Goal: Task Accomplishment & Management: Use online tool/utility

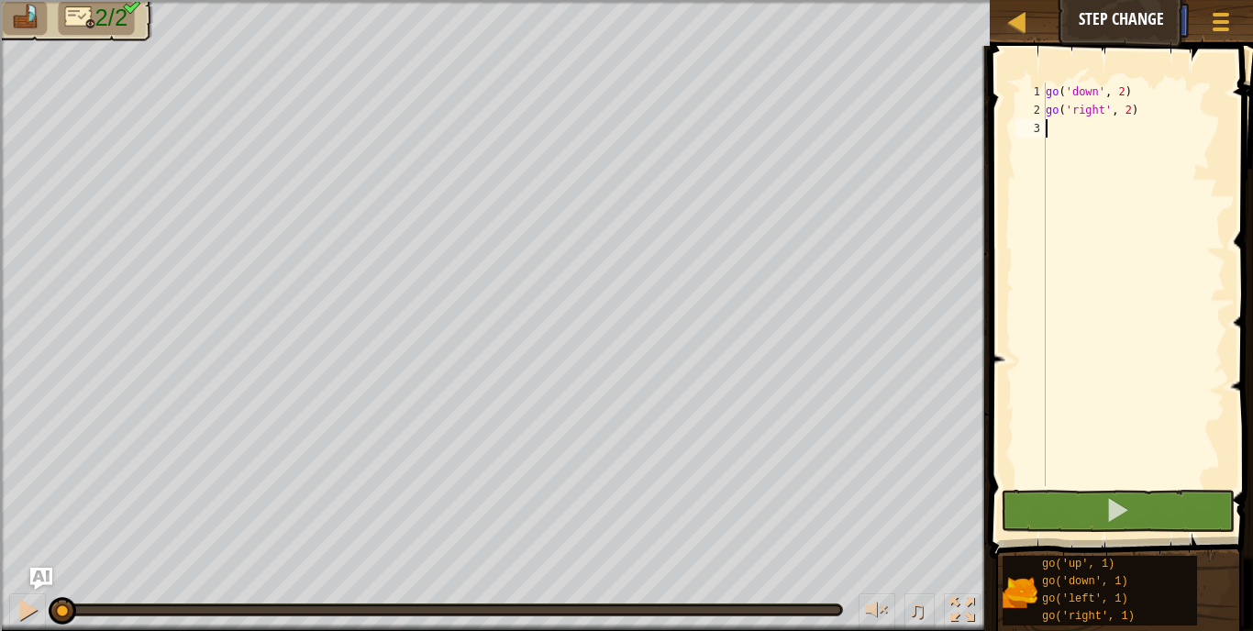
scroll to position [8, 0]
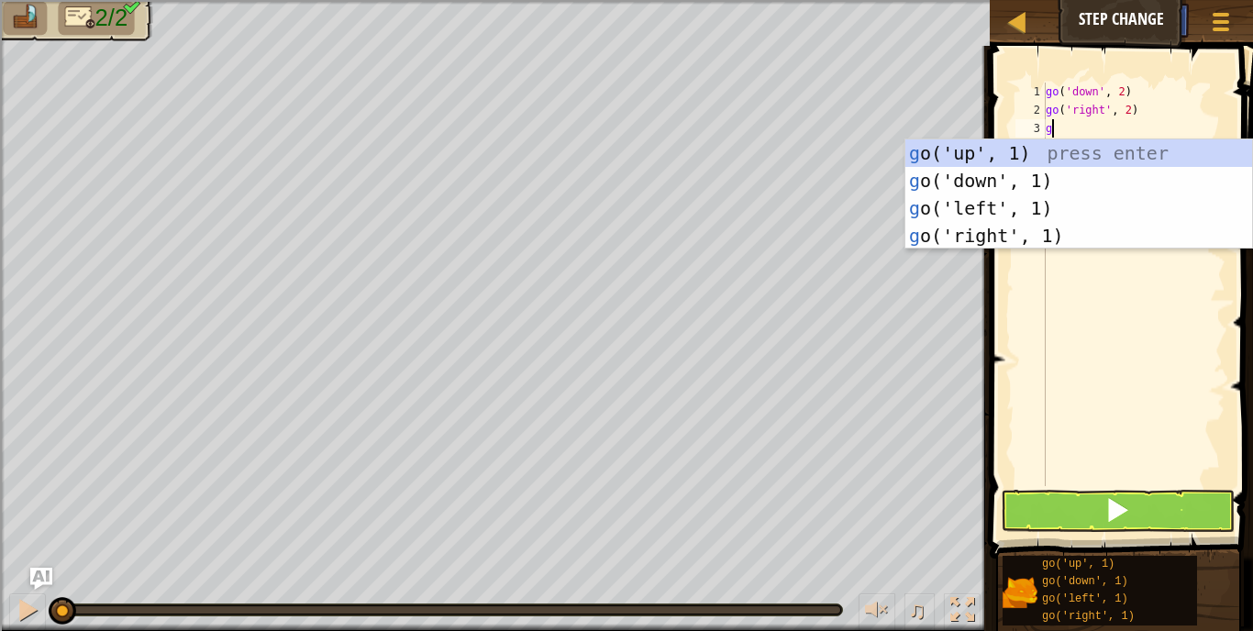
type textarea "go"
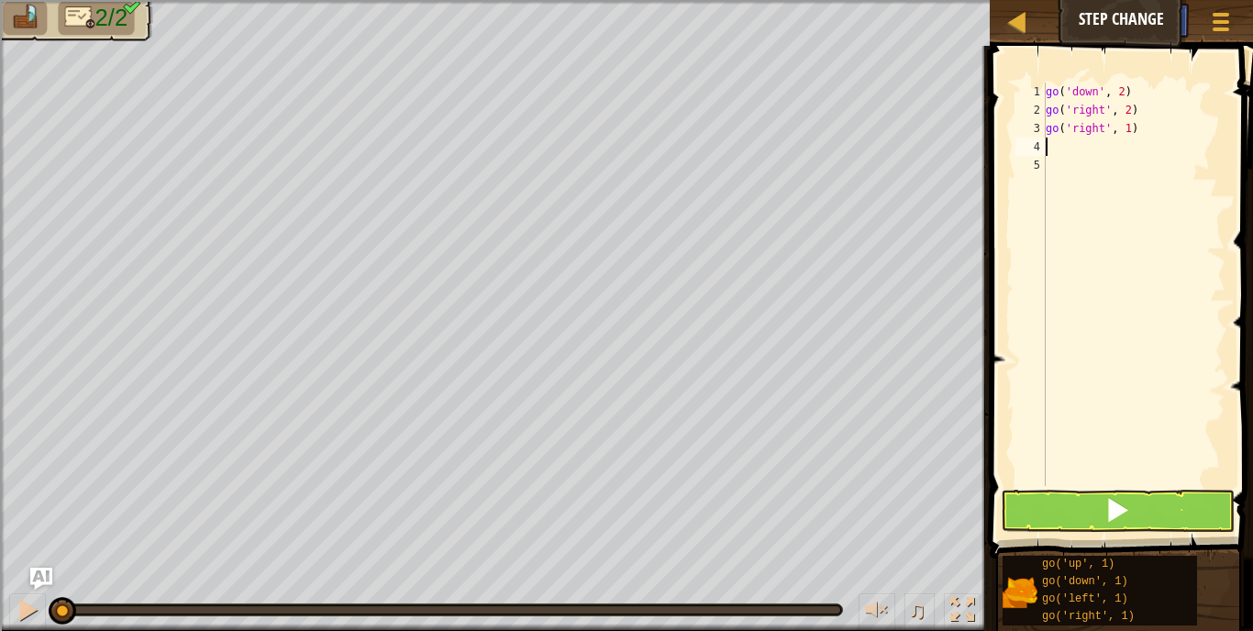
type textarea "go('right', 1)"
click at [1130, 499] on button at bounding box center [1118, 511] width 234 height 42
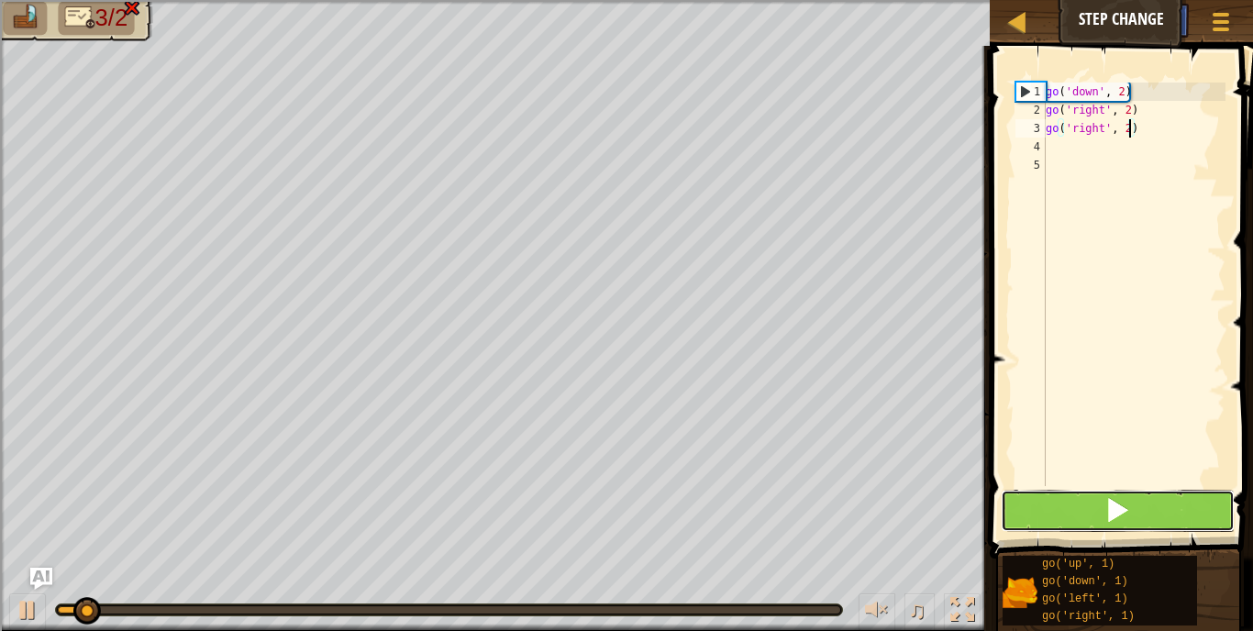
click at [1130, 499] on button at bounding box center [1118, 511] width 234 height 42
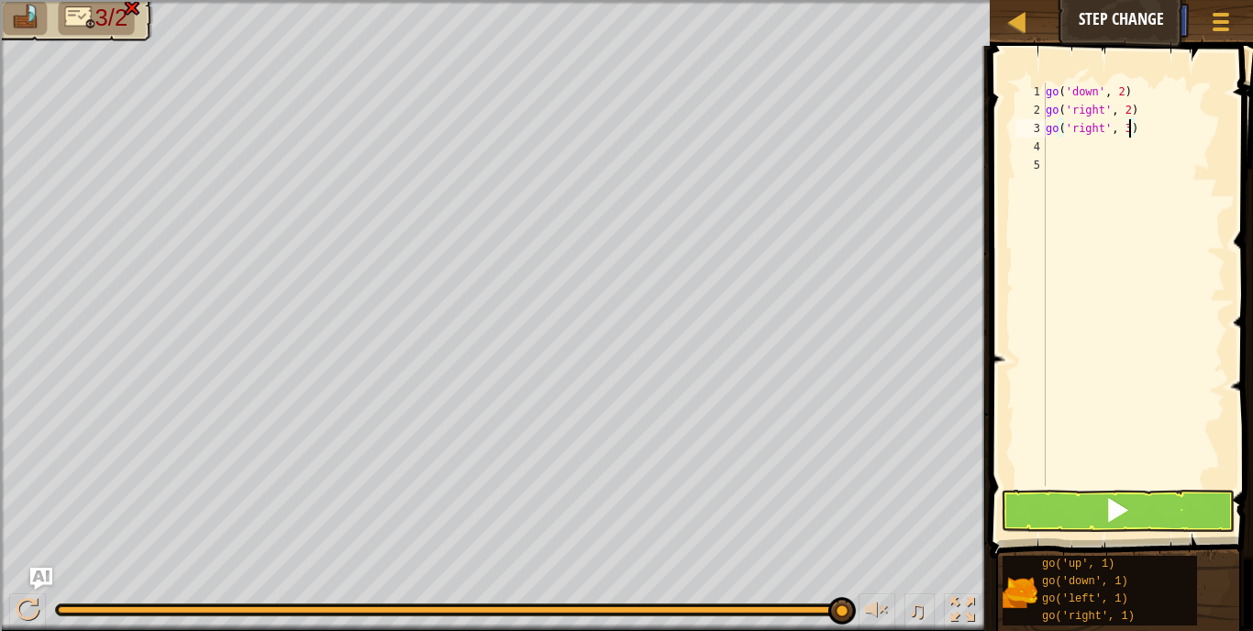
type textarea "go('right', 3)"
click at [1104, 502] on button at bounding box center [1118, 511] width 234 height 42
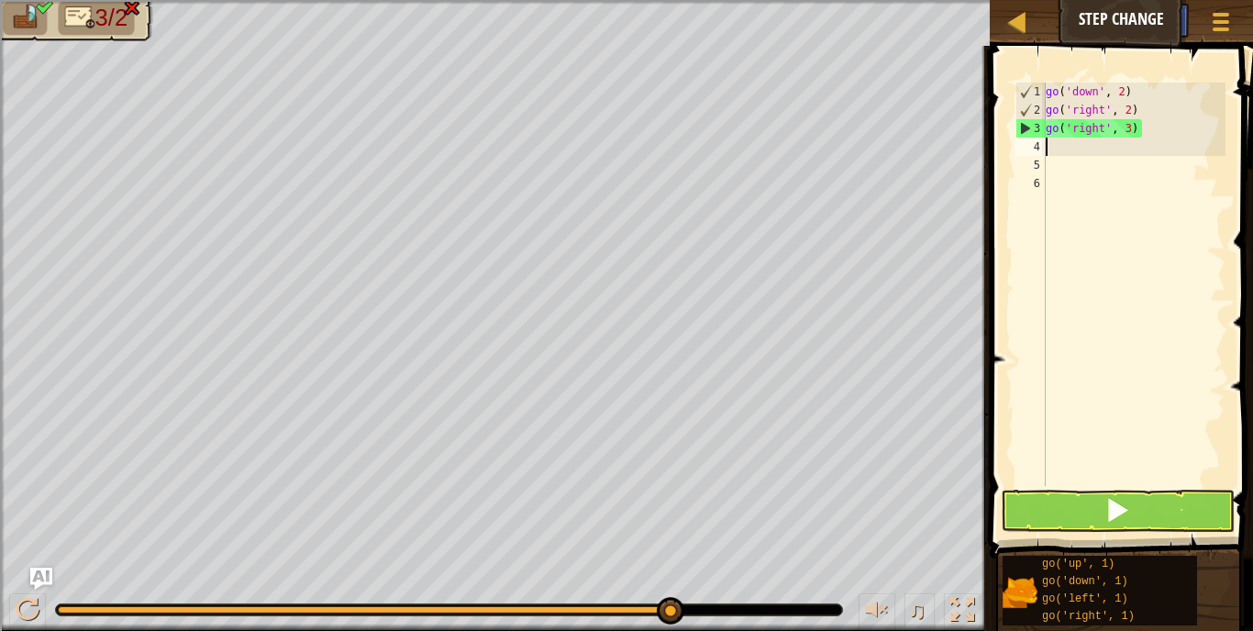
scroll to position [8, 0]
click at [1150, 513] on button at bounding box center [1118, 511] width 234 height 42
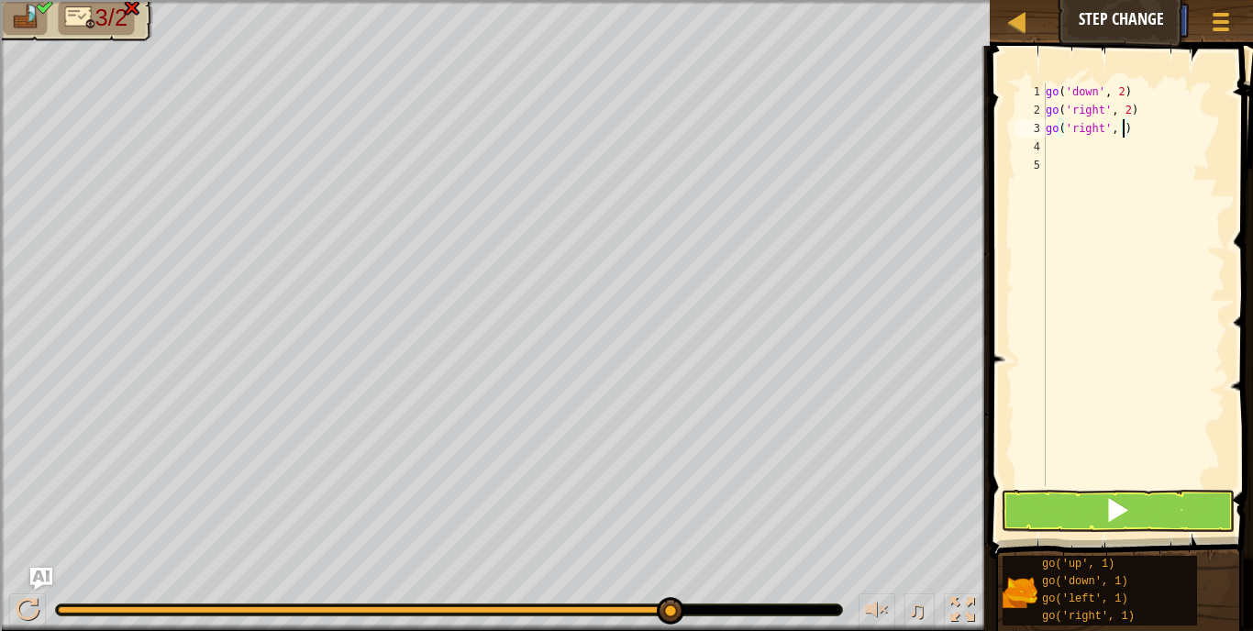
type textarea "go('right', 4)"
click at [1136, 517] on button at bounding box center [1118, 511] width 234 height 42
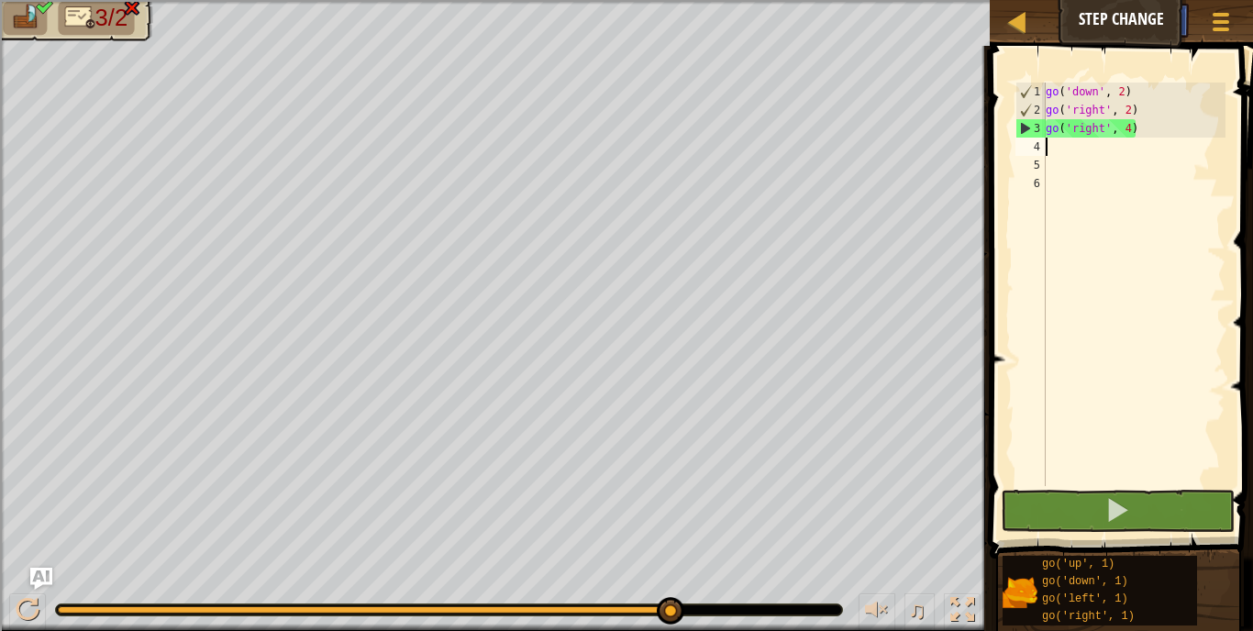
click at [1032, 124] on div "3" at bounding box center [1030, 128] width 29 height 18
click at [1088, 22] on div "Map Step Change Game Menu Ask AI" at bounding box center [1121, 23] width 263 height 46
drag, startPoint x: 678, startPoint y: 612, endPoint x: 725, endPoint y: 624, distance: 48.3
click at [1154, 131] on div "go ( 'down' , 2 ) go ( 'right' , 2 ) go ( 'right' , 4 )" at bounding box center [1133, 303] width 183 height 440
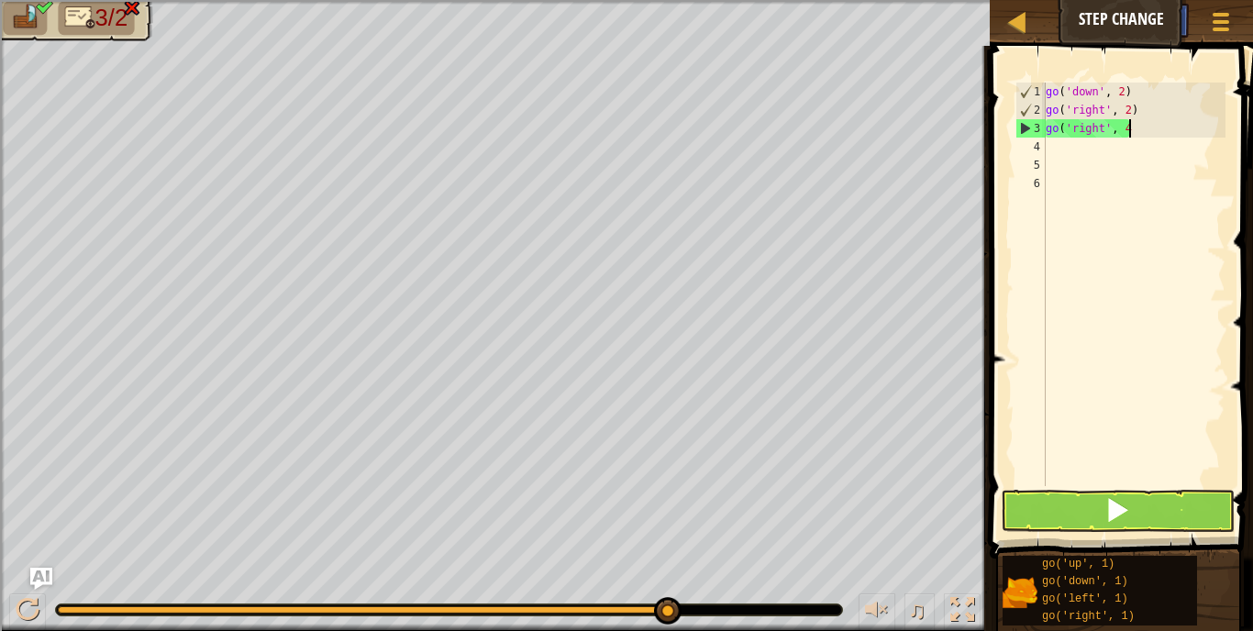
type textarea "g"
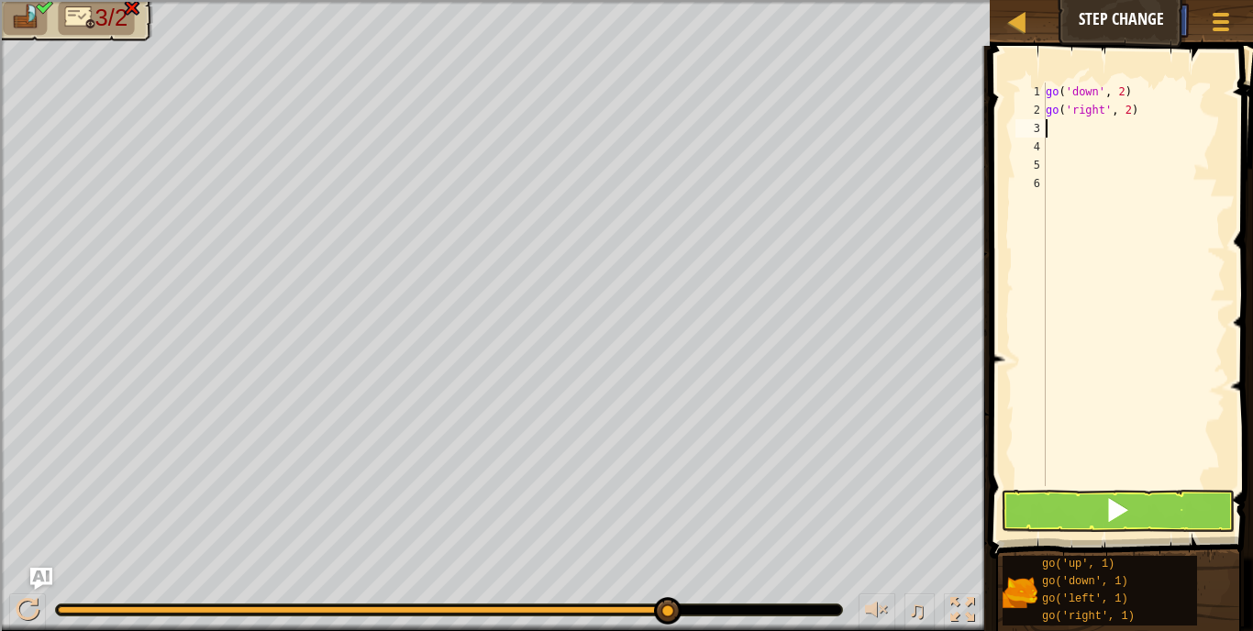
type textarea "go('right', 2)"
click at [1080, 518] on button at bounding box center [1118, 511] width 234 height 42
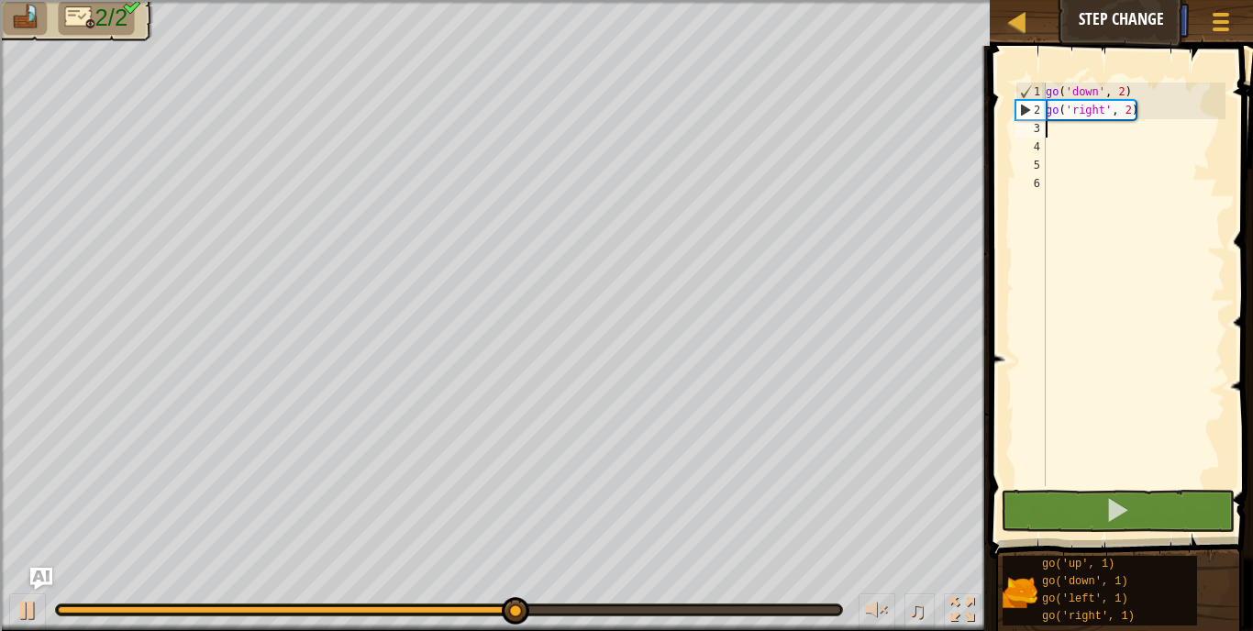
click at [1133, 113] on div "go ( 'down' , 2 ) go ( 'right' , 2 )" at bounding box center [1133, 303] width 183 height 440
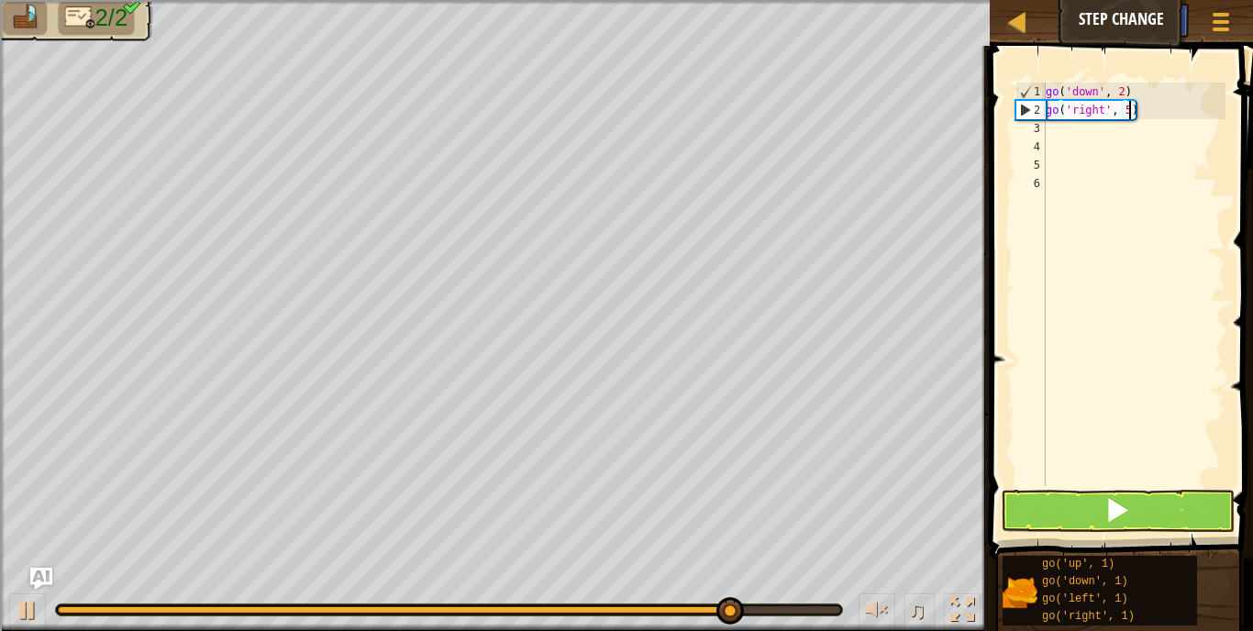
scroll to position [8, 12]
type textarea "go('right', 5)"
click at [1154, 490] on button at bounding box center [1118, 511] width 234 height 42
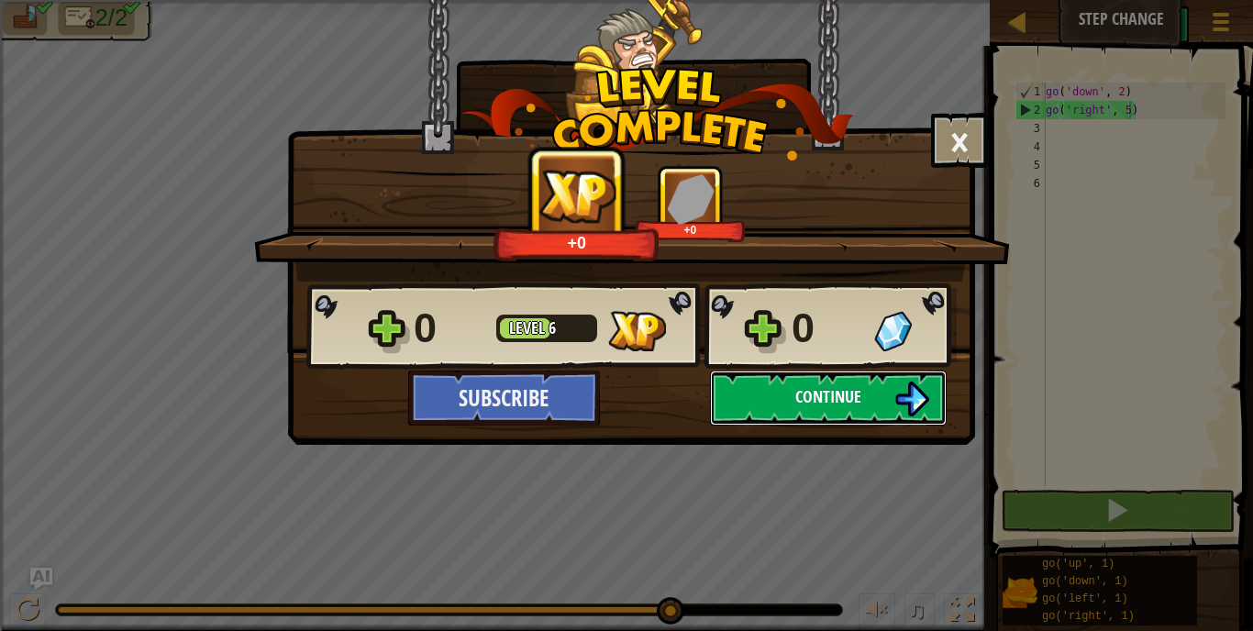
click at [891, 392] on button "Continue" at bounding box center [828, 398] width 237 height 55
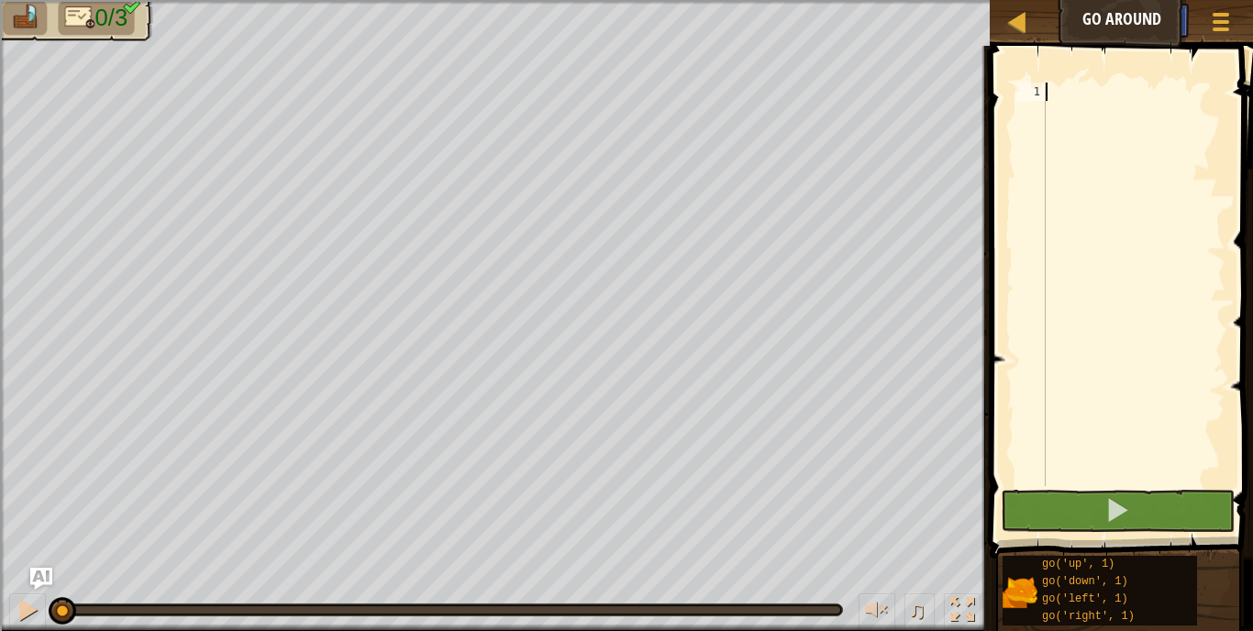
type textarea "go"
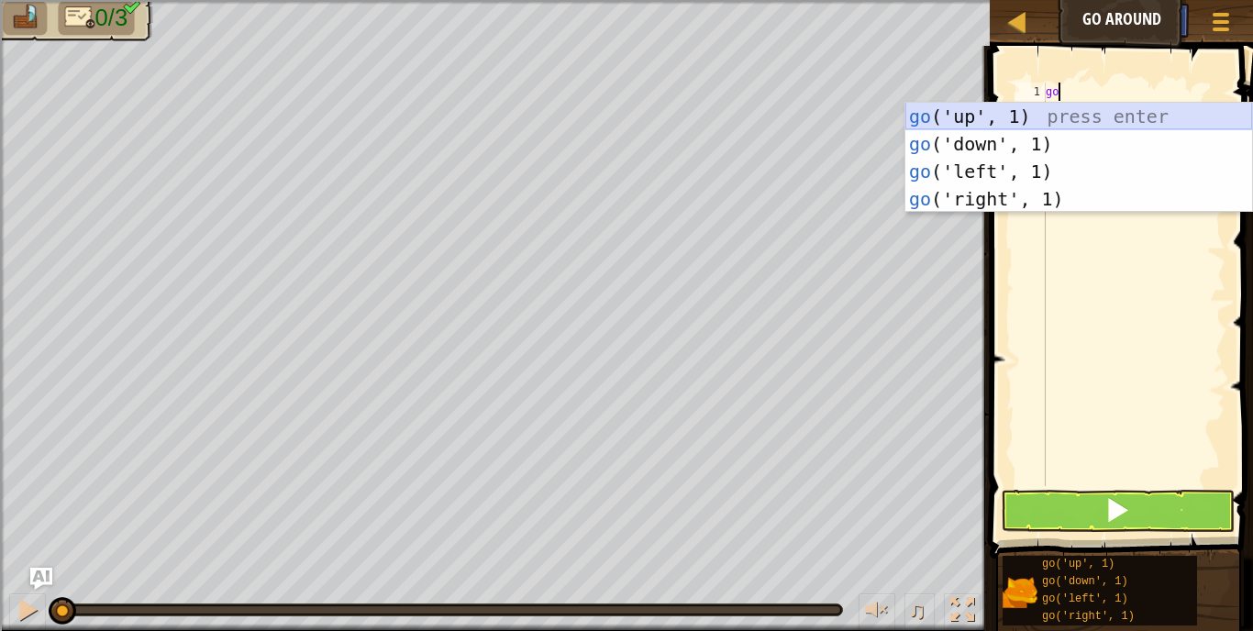
click at [981, 118] on div "go ('up', 1) press enter go ('down', 1) press enter go ('left', 1) press enter …" at bounding box center [1078, 185] width 347 height 165
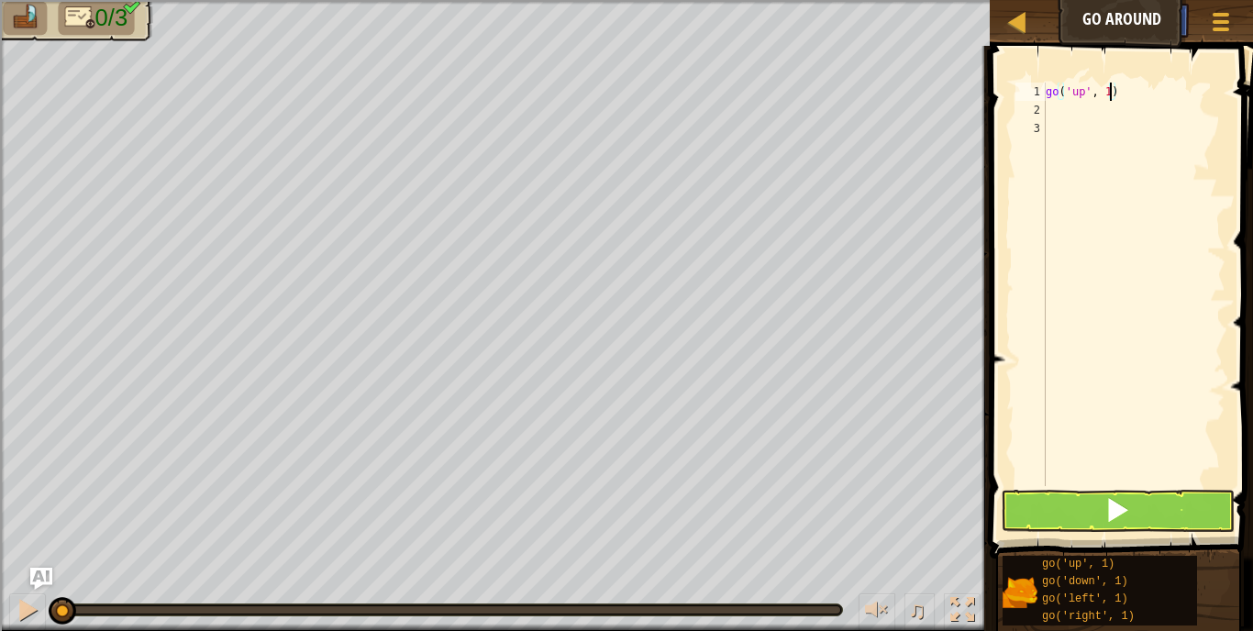
type textarea "go('up', 2)"
type textarea "go"
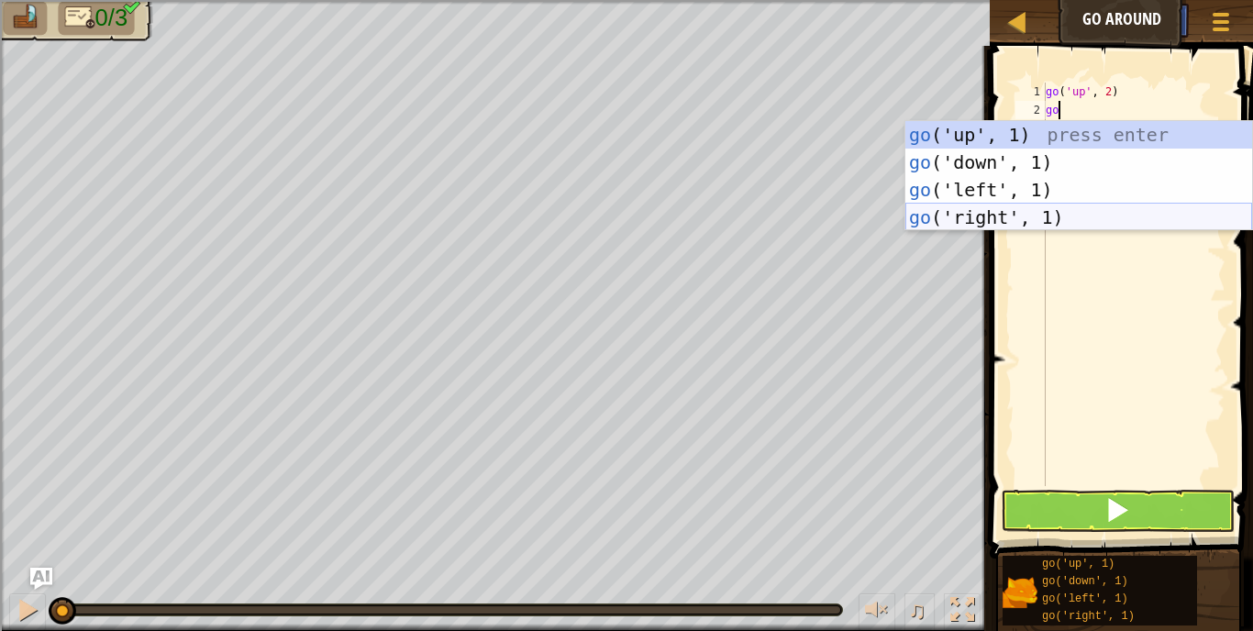
click at [1075, 216] on div "go ('up', 1) press enter go ('down', 1) press enter go ('left', 1) press enter …" at bounding box center [1078, 203] width 347 height 165
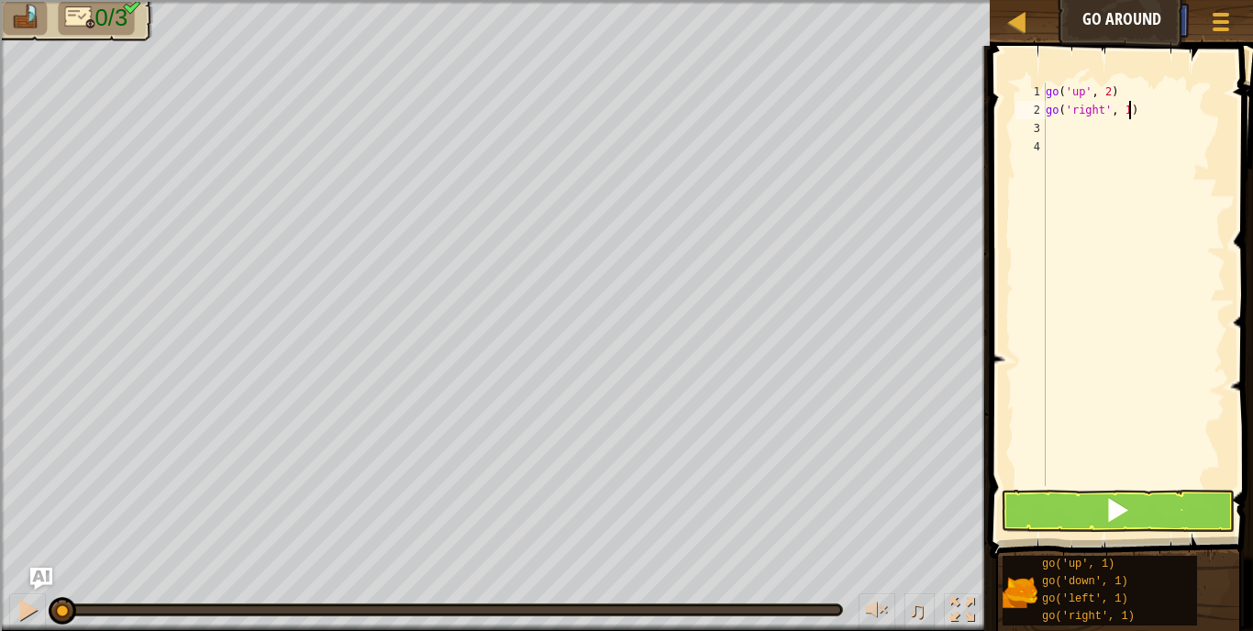
click at [1127, 108] on div "go ( 'up' , 2 ) go ( 'right' , 1 )" at bounding box center [1133, 303] width 183 height 440
type textarea "go('right', 3)"
click at [1111, 135] on div "go ( 'up' , 2 ) go ( 'right' , 3 )" at bounding box center [1133, 303] width 183 height 440
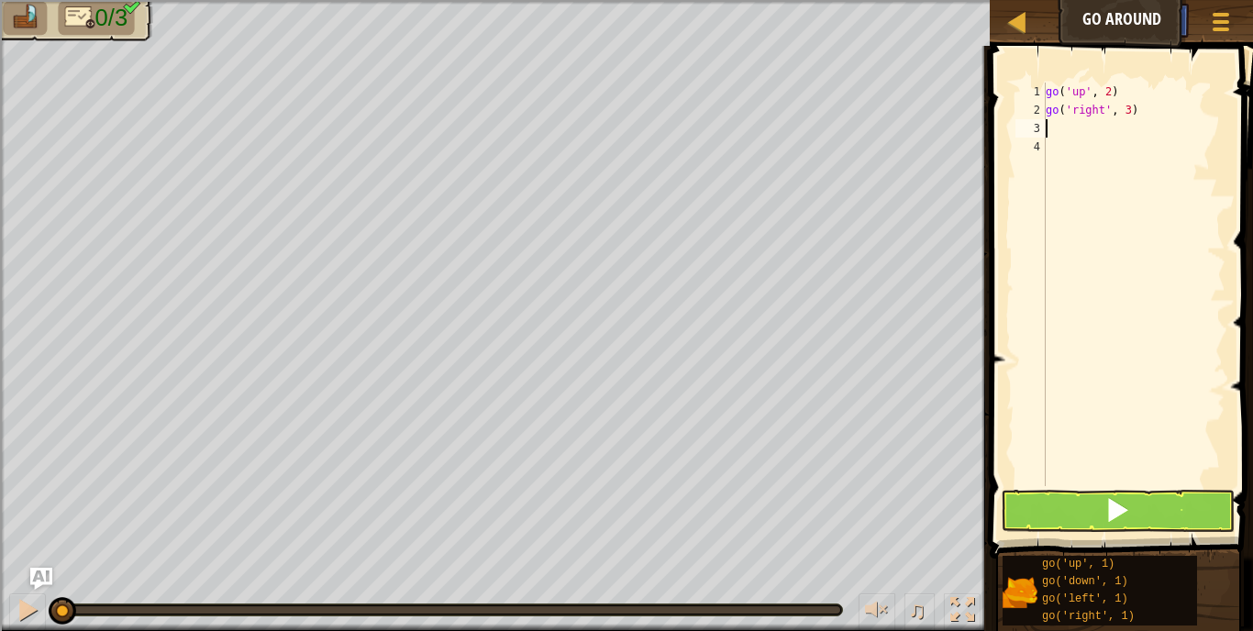
type textarea "go"
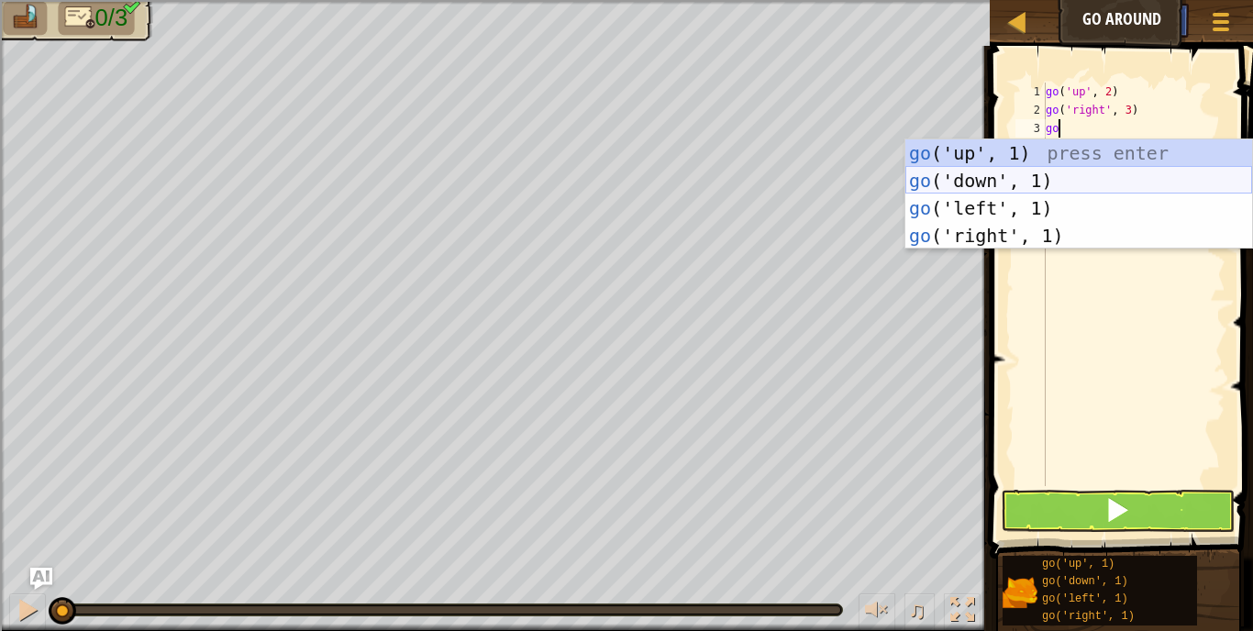
click at [1048, 190] on div "go ('up', 1) press enter go ('down', 1) press enter go ('left', 1) press enter …" at bounding box center [1078, 221] width 347 height 165
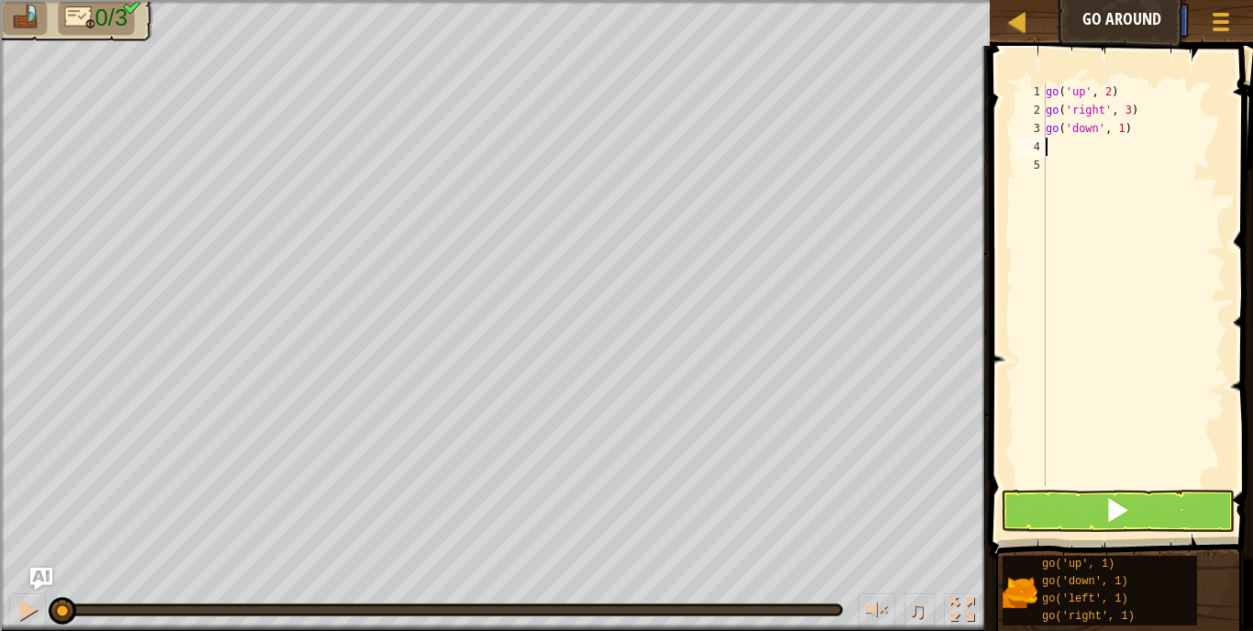
type textarea "2"
type textarea "go('down', 2)"
click at [1141, 518] on button at bounding box center [1118, 511] width 234 height 42
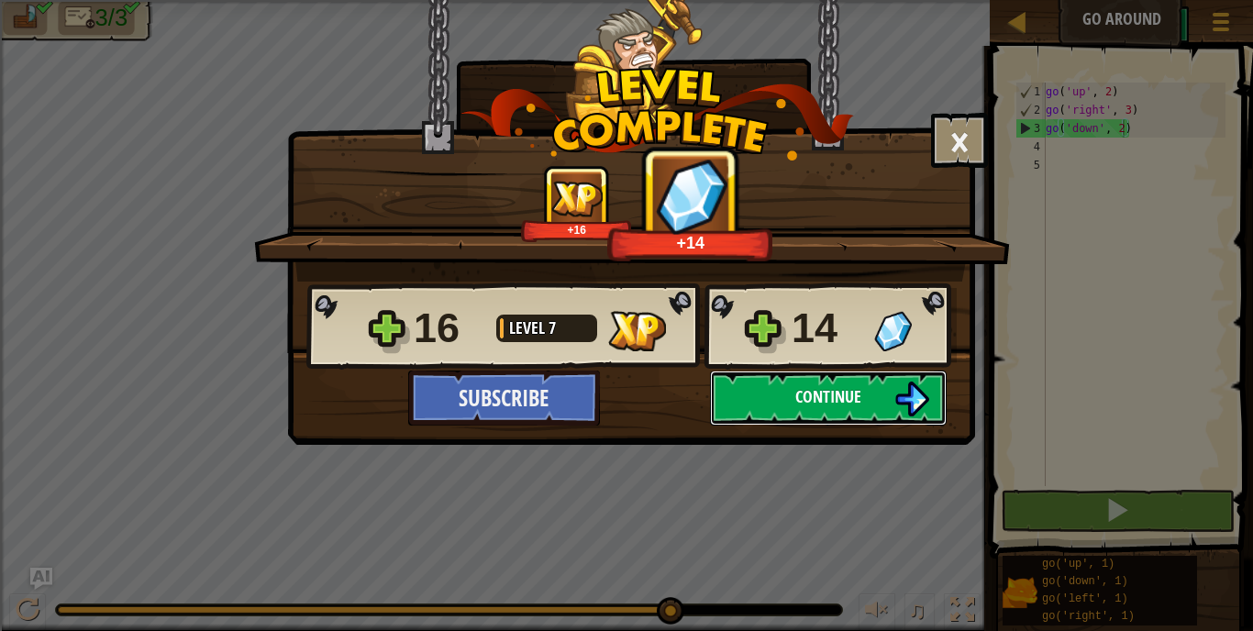
click at [894, 389] on img at bounding box center [911, 399] width 35 height 35
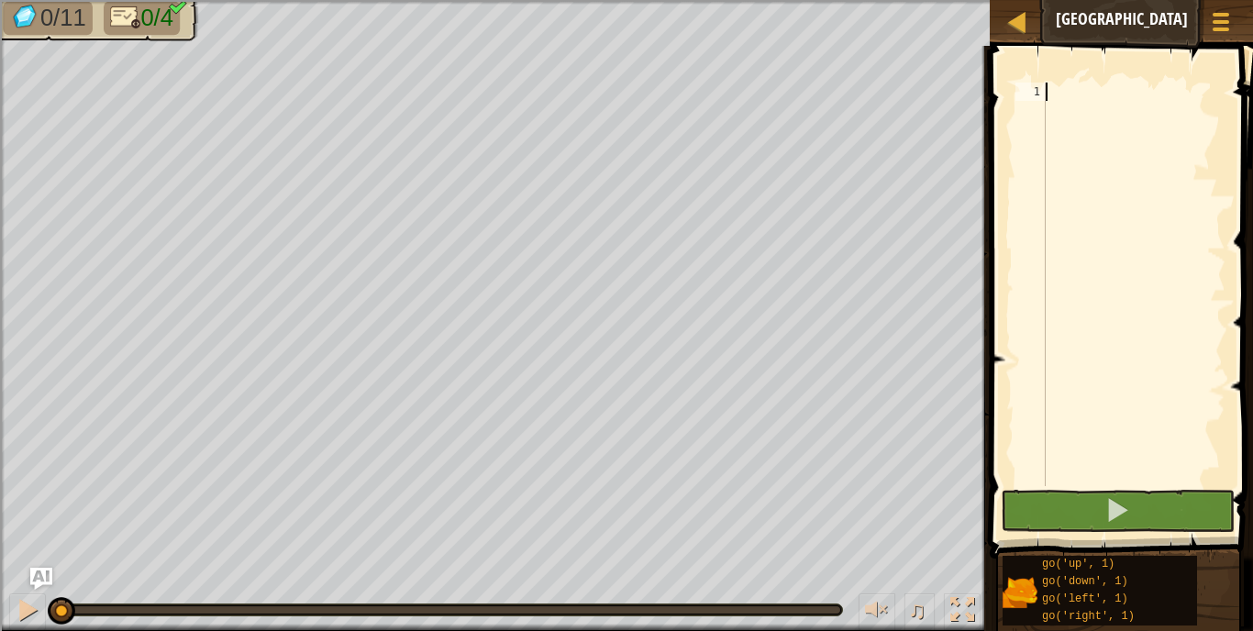
scroll to position [8, 0]
type textarea "go"
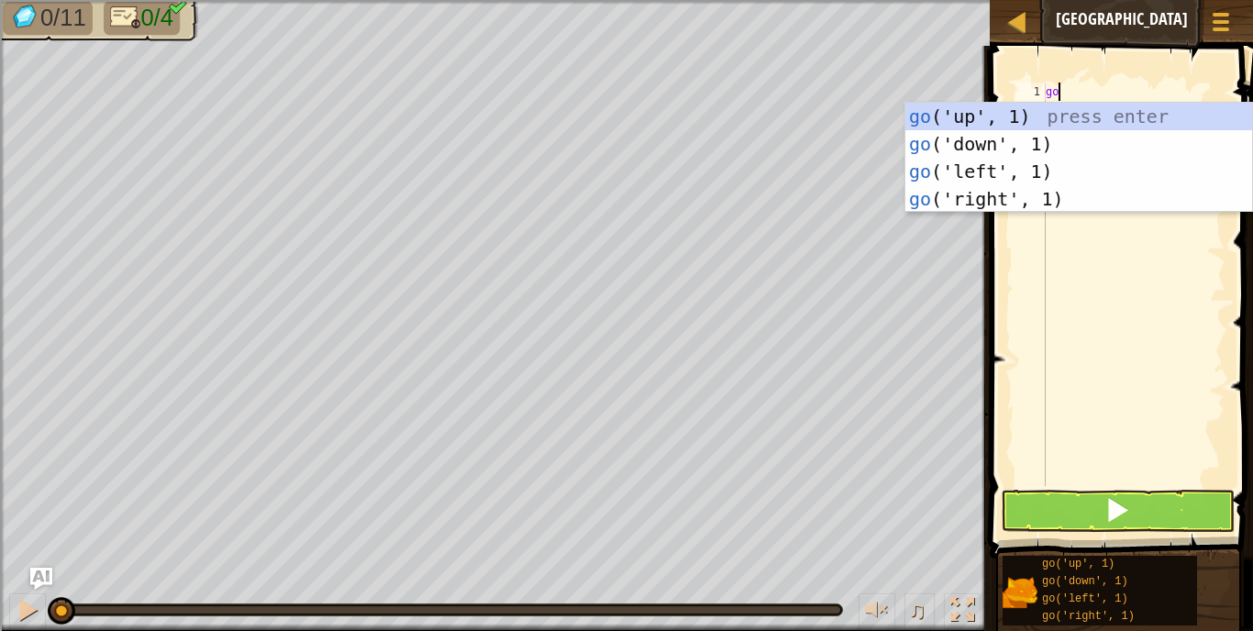
scroll to position [8, 1]
click at [1061, 116] on div "go ('up', 1) press enter go ('down', 1) press enter go ('left', 1) press enter …" at bounding box center [1078, 185] width 347 height 165
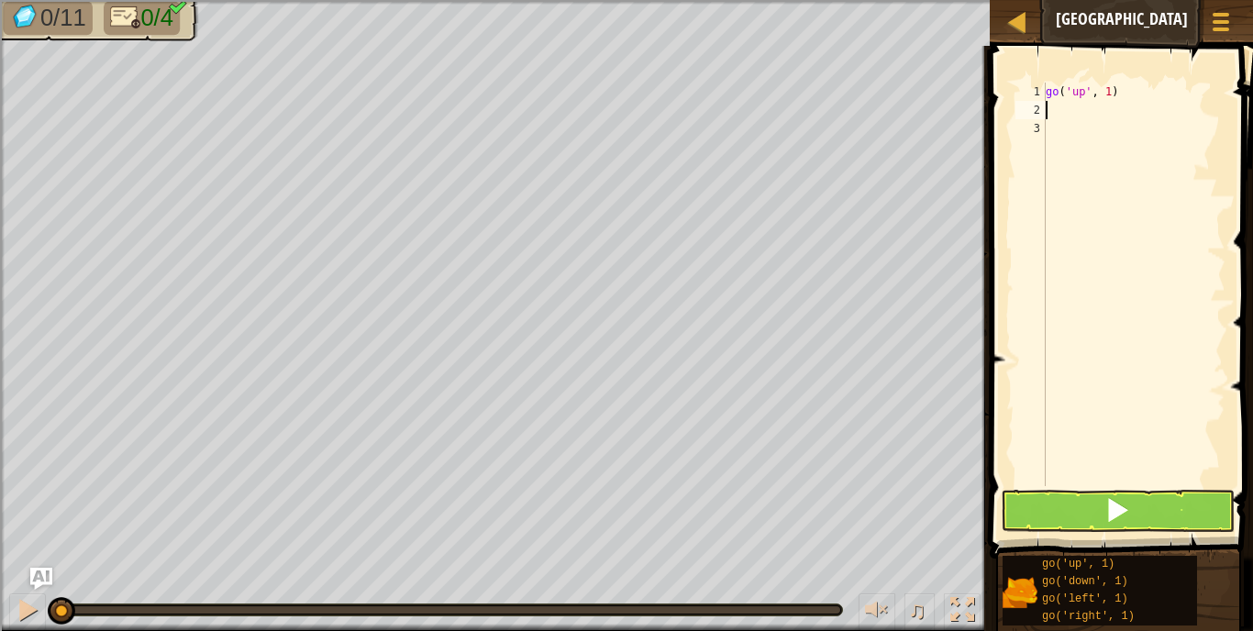
click at [1109, 92] on div "go ( 'up' , 1 )" at bounding box center [1133, 303] width 183 height 440
type textarea "go('up', 3)"
click at [1103, 114] on div "go ( 'up' , 3 )" at bounding box center [1133, 303] width 183 height 440
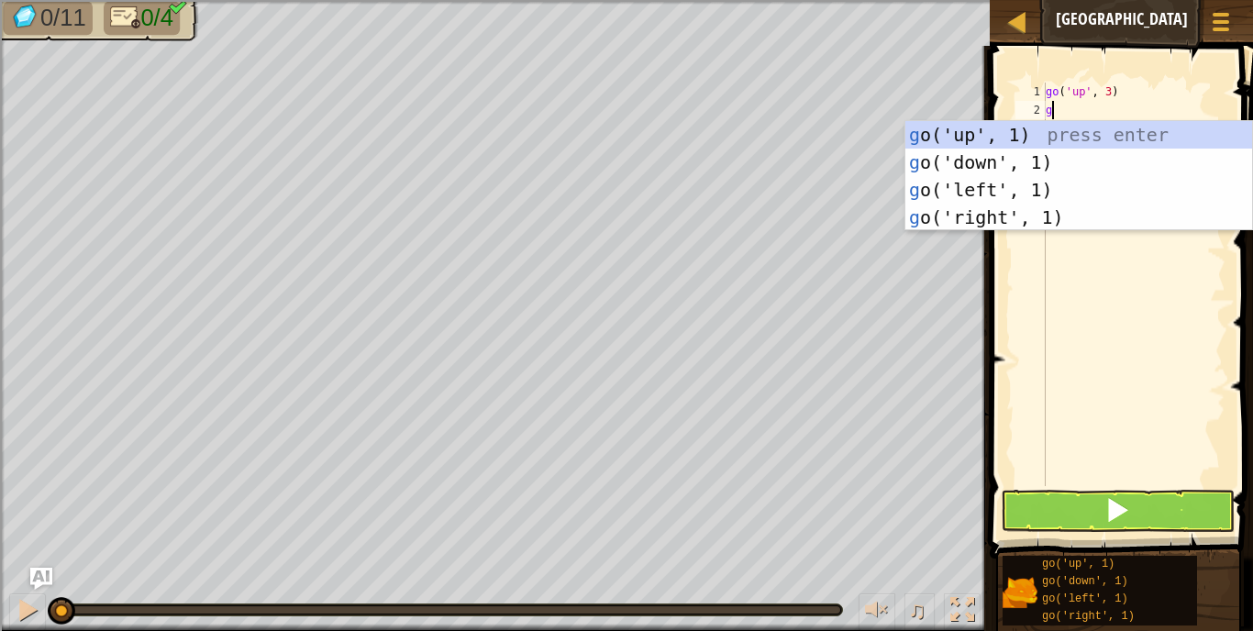
type textarea "go"
click at [1031, 217] on div "go ('up', 1) press enter go ('down', 1) press enter go ('left', 1) press enter …" at bounding box center [1078, 203] width 347 height 165
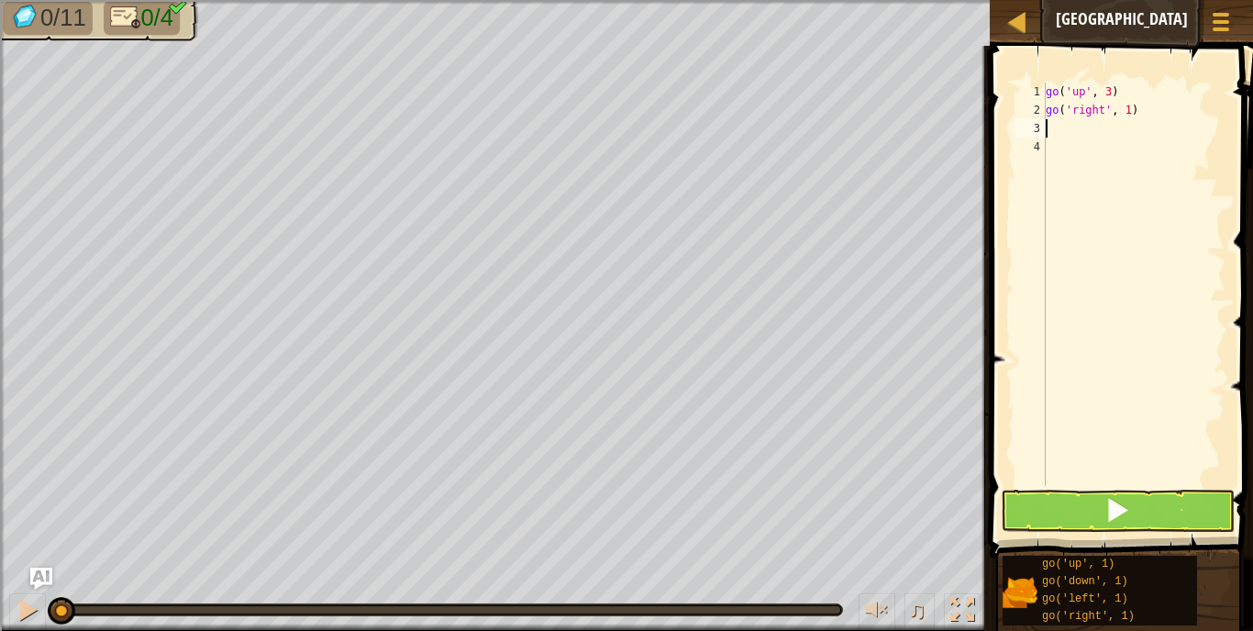
click at [1133, 108] on div "go ( 'up' , 3 ) go ( 'right' , 1 )" at bounding box center [1133, 303] width 183 height 440
type textarea "go('right', 3)"
click at [1067, 126] on div "go ( 'up' , 3 ) go ( 'right' , 3 )" at bounding box center [1133, 303] width 183 height 440
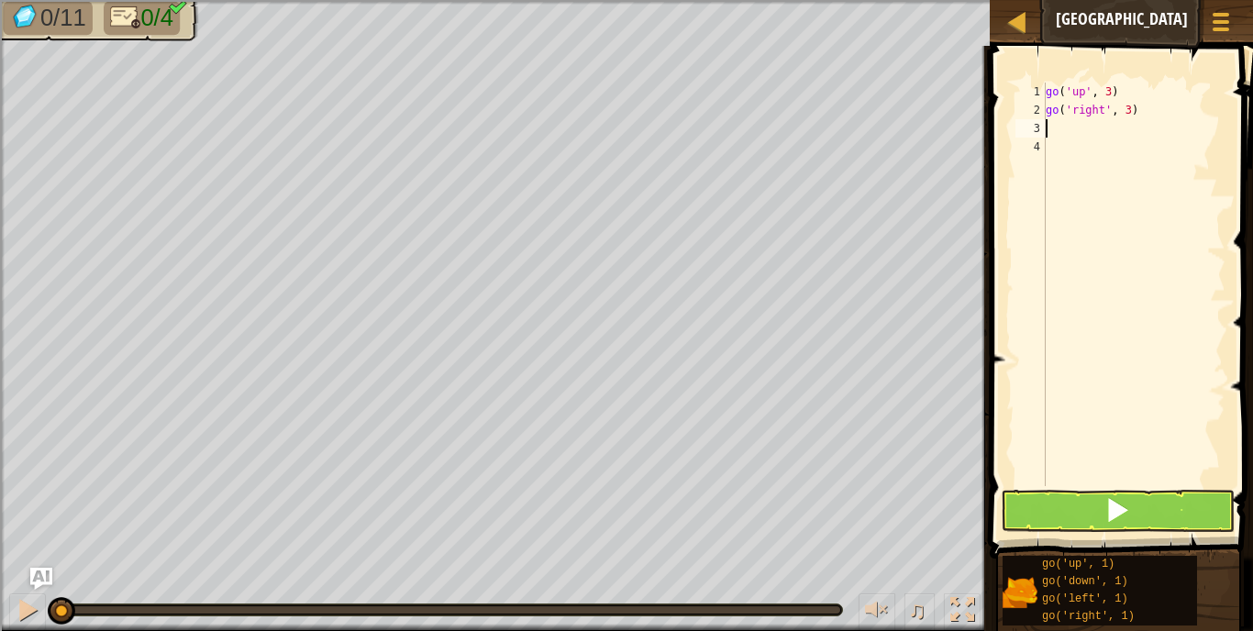
type textarea "go"
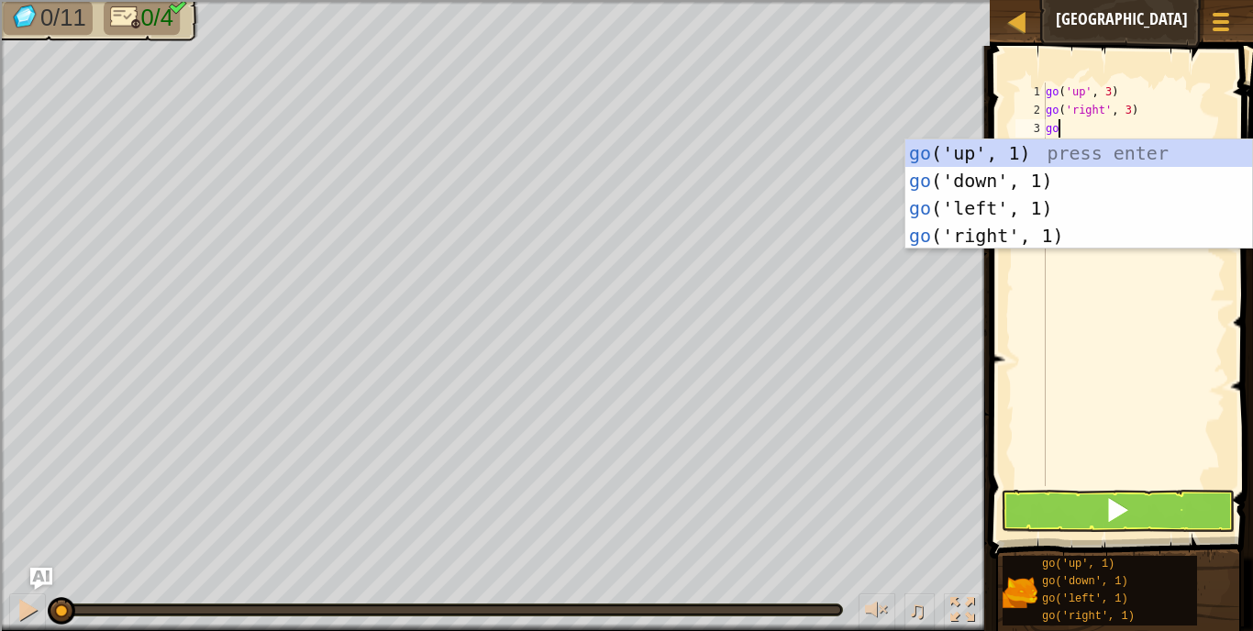
scroll to position [8, 1]
click at [975, 185] on div "go ('up', 1) press enter go ('down', 1) press enter go ('left', 1) press enter …" at bounding box center [1078, 221] width 347 height 165
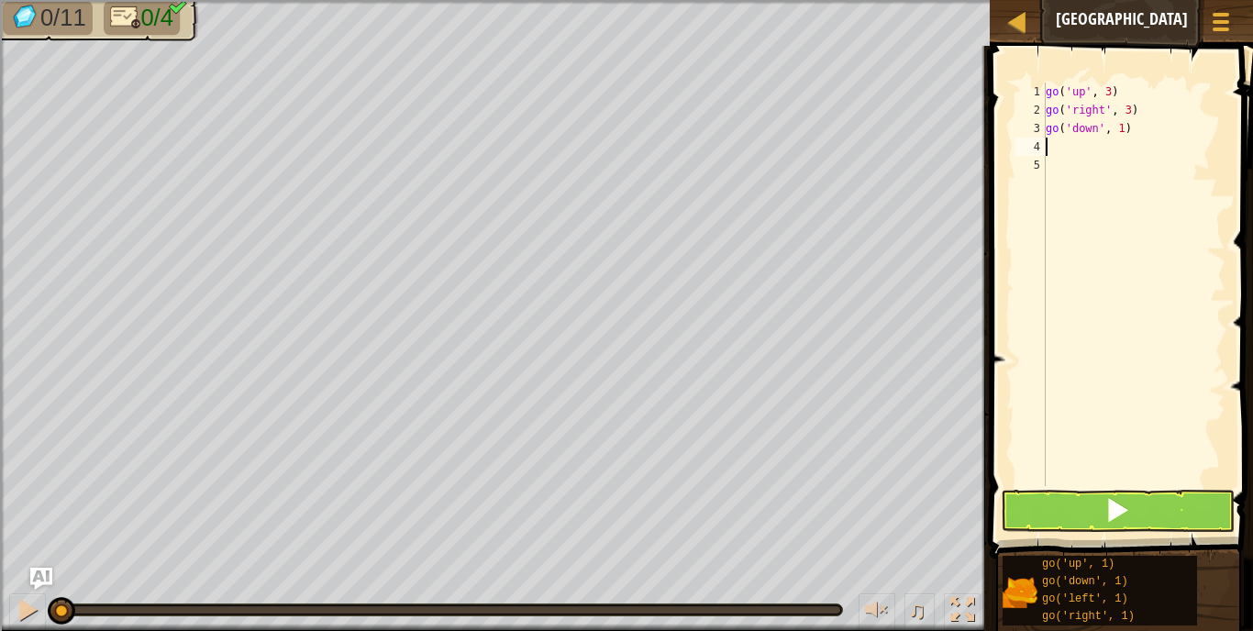
click at [1124, 133] on div "go ( 'up' , 3 ) go ( 'right' , 3 ) go ( 'down' , 1 )" at bounding box center [1133, 303] width 183 height 440
type textarea "go('down', 3)"
click at [1061, 152] on div "go ( 'up' , 3 ) go ( 'right' , 3 ) go ( 'down' , 3 )" at bounding box center [1133, 303] width 183 height 440
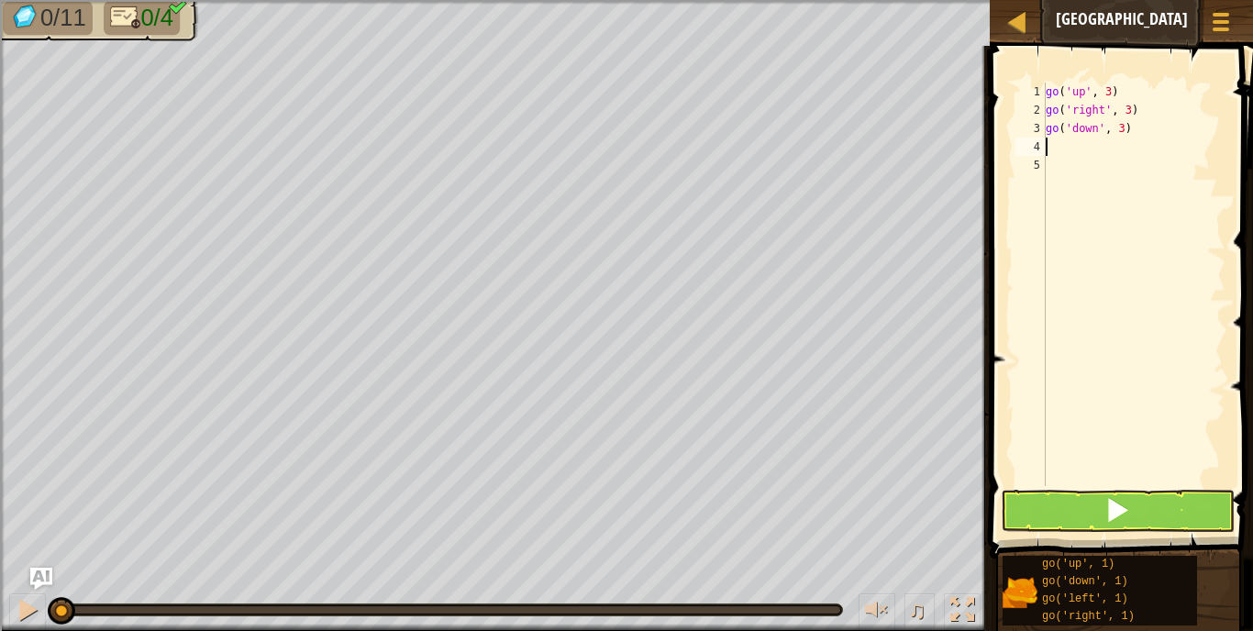
scroll to position [8, 0]
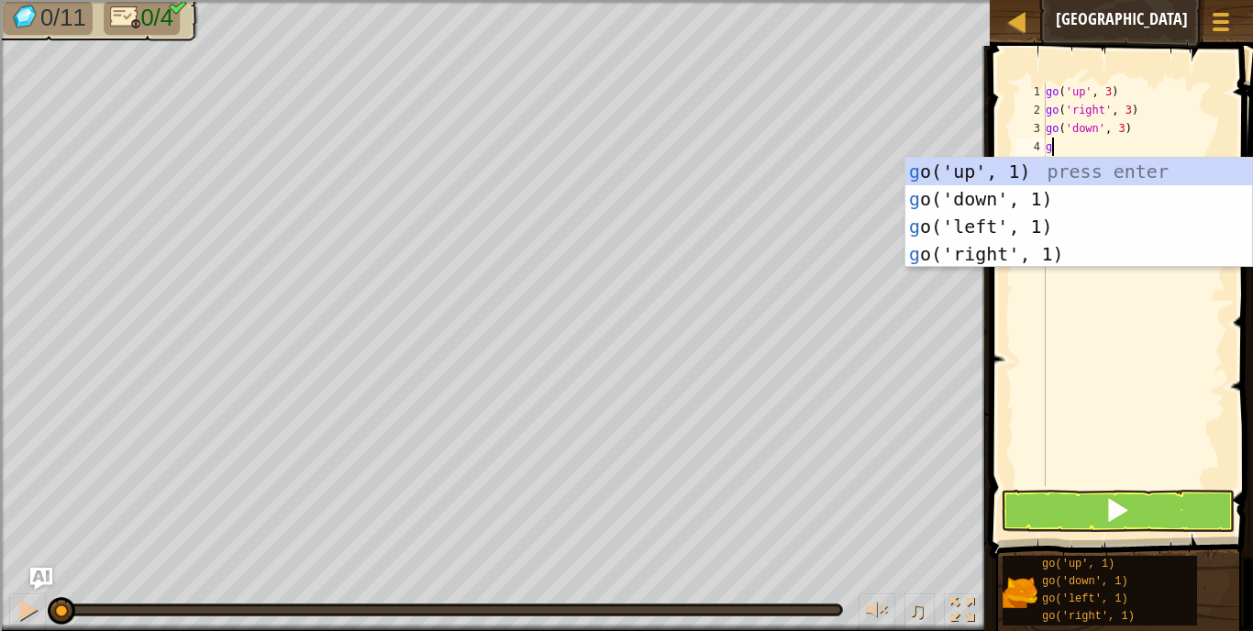
type textarea "go"
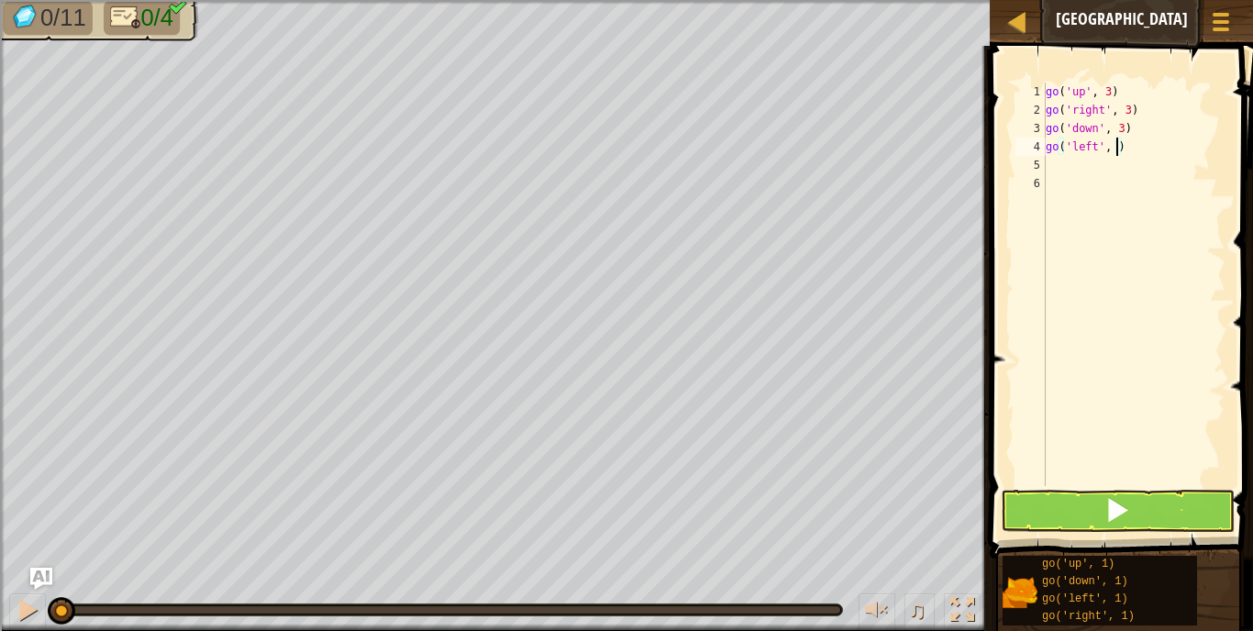
type textarea "go('left', 4)"
click at [1093, 477] on div "go ( 'up' , 3 ) go ( 'right' , 3 ) go ( 'down' , 3 ) go ( 'left' , 4 )" at bounding box center [1133, 303] width 183 height 440
click at [1092, 501] on button at bounding box center [1118, 511] width 234 height 42
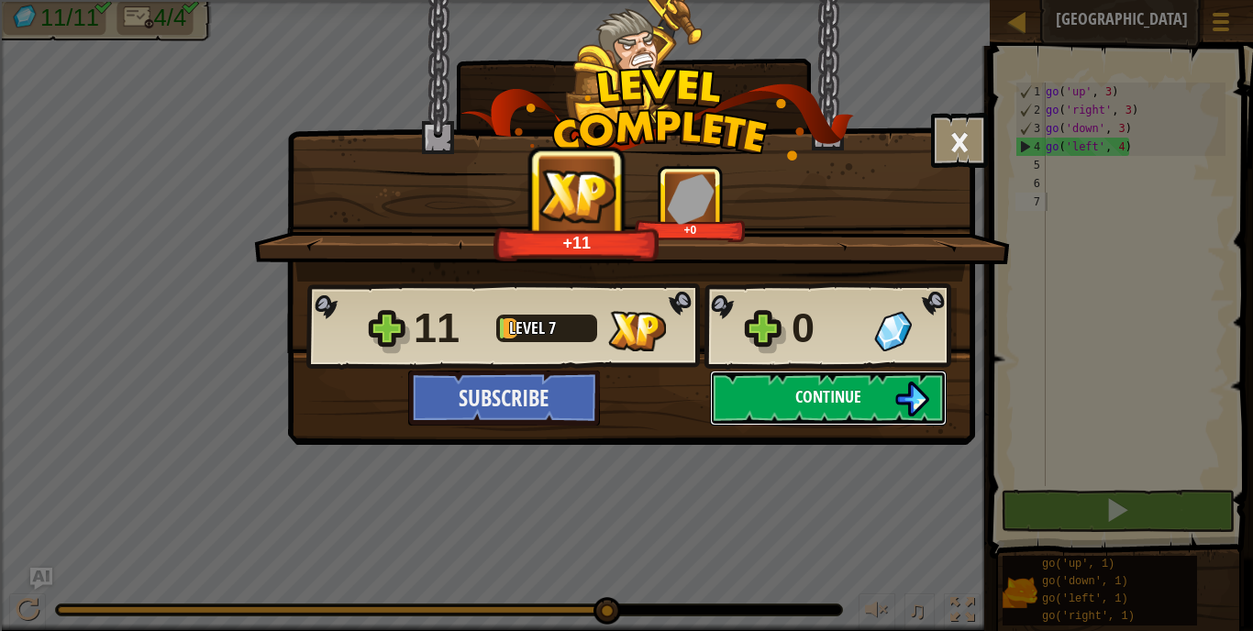
click at [831, 416] on button "Continue" at bounding box center [828, 398] width 237 height 55
